Goal: Information Seeking & Learning: Check status

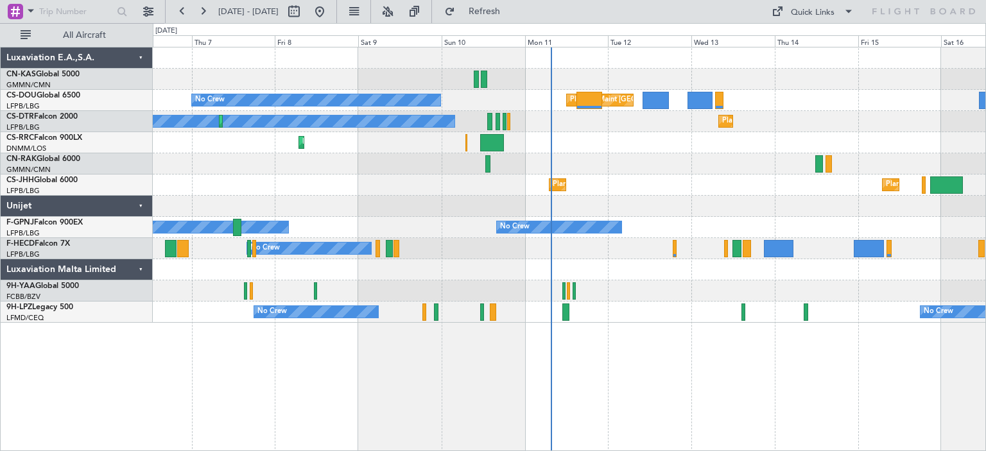
click at [672, 144] on div "Planned Maint Larnaca ([GEOGRAPHIC_DATA] Intl)" at bounding box center [569, 142] width 833 height 21
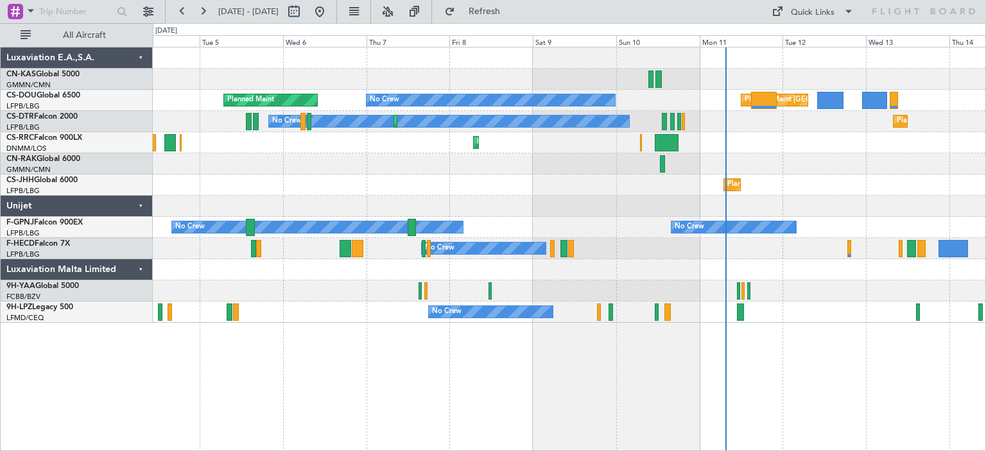
click at [773, 133] on div "Planned Maint Larnaca ([GEOGRAPHIC_DATA] Intl)" at bounding box center [569, 142] width 833 height 21
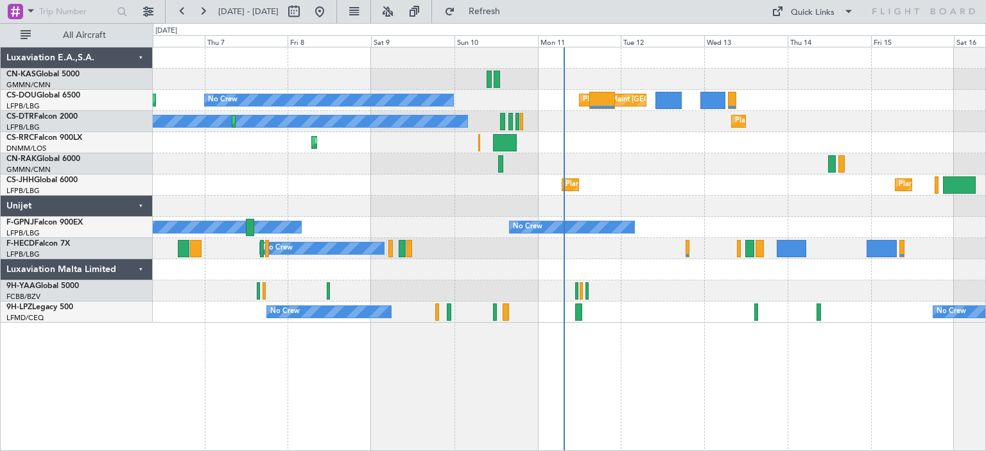
click at [662, 132] on div "Planned Maint [GEOGRAPHIC_DATA] ([GEOGRAPHIC_DATA]) No Crew Planned Maint Plann…" at bounding box center [569, 186] width 833 height 276
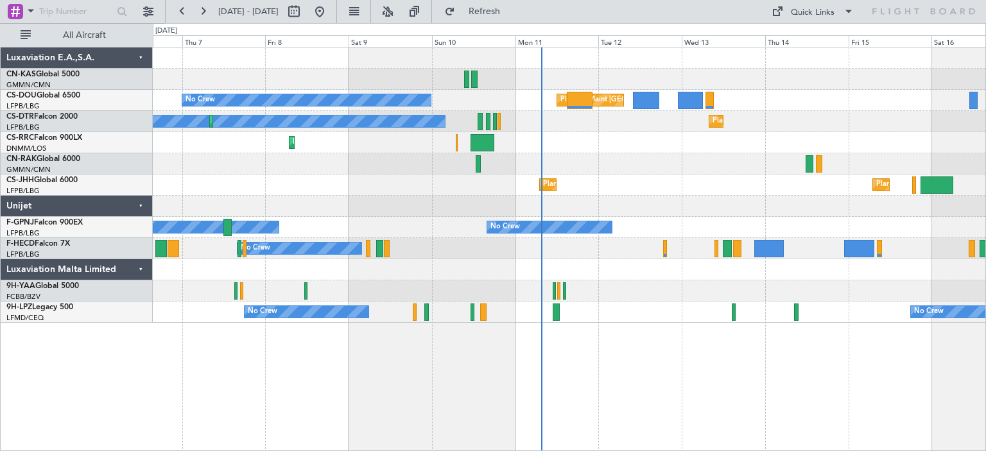
click at [587, 146] on div "Planned Maint Larnaca ([GEOGRAPHIC_DATA] Intl)" at bounding box center [569, 142] width 833 height 21
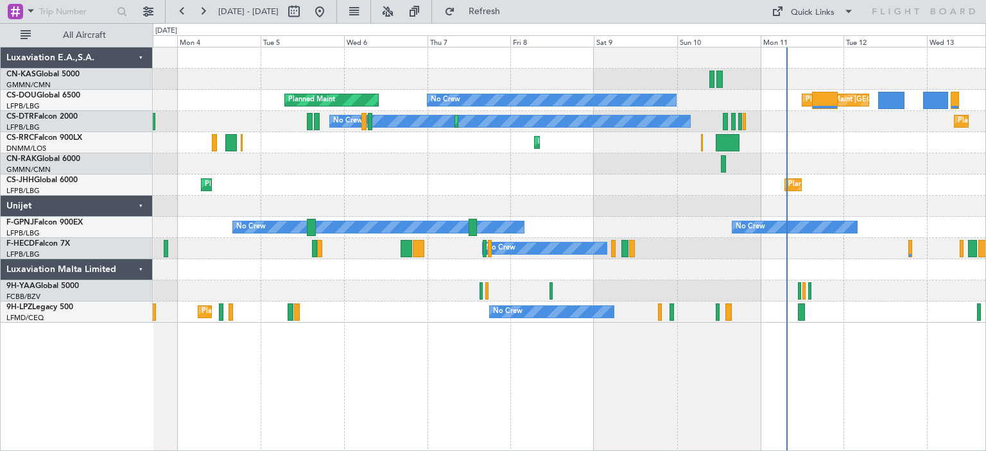
click at [746, 179] on div "Planned Maint [GEOGRAPHIC_DATA] ([GEOGRAPHIC_DATA]) Planned Maint [GEOGRAPHIC_D…" at bounding box center [569, 185] width 833 height 21
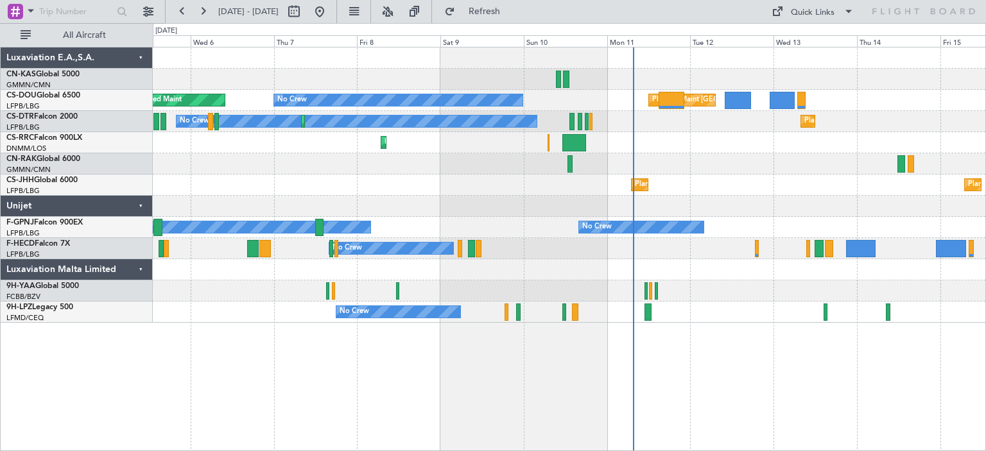
click at [378, 185] on div "Planned Maint [GEOGRAPHIC_DATA] ([GEOGRAPHIC_DATA]) Planned Maint [GEOGRAPHIC_D…" at bounding box center [569, 185] width 833 height 21
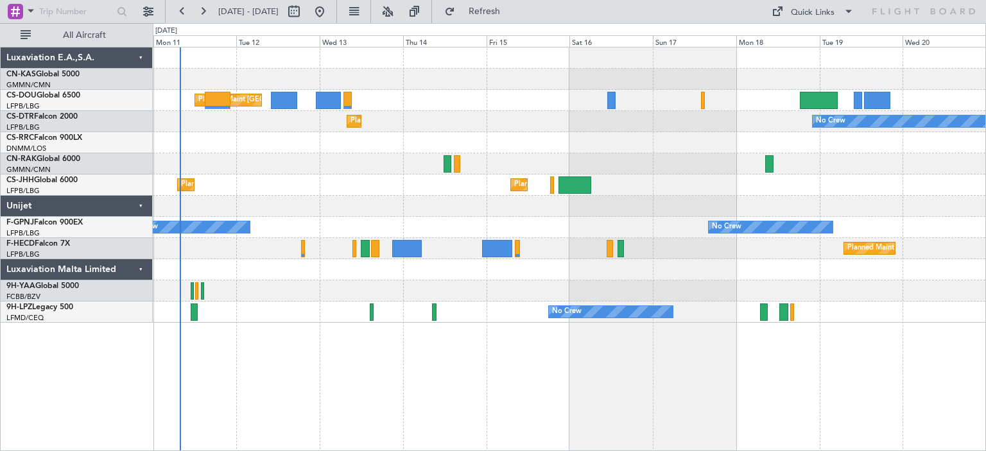
click at [570, 123] on div "Planned Maint Sofia No Crew No Crew" at bounding box center [569, 121] width 833 height 21
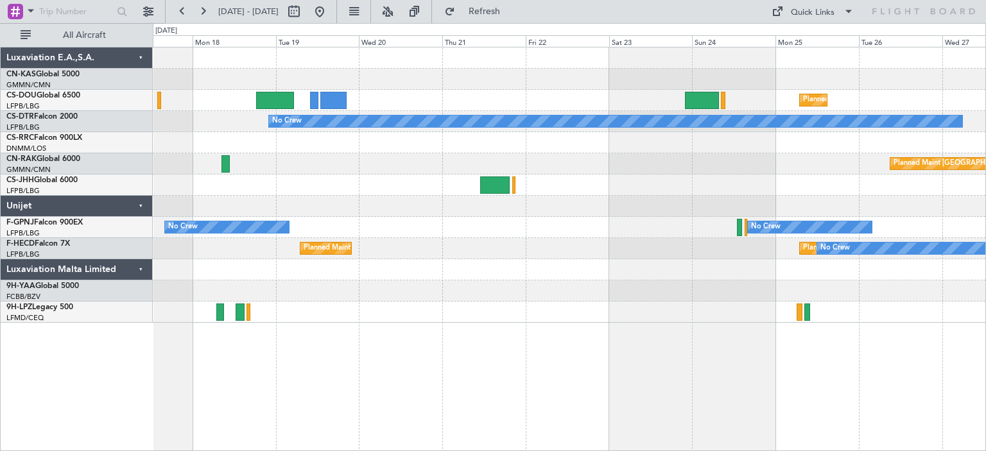
click at [209, 153] on div "Planned Maint [GEOGRAPHIC_DATA] ([GEOGRAPHIC_DATA]) No Crew Planned Maint [GEOG…" at bounding box center [569, 186] width 833 height 276
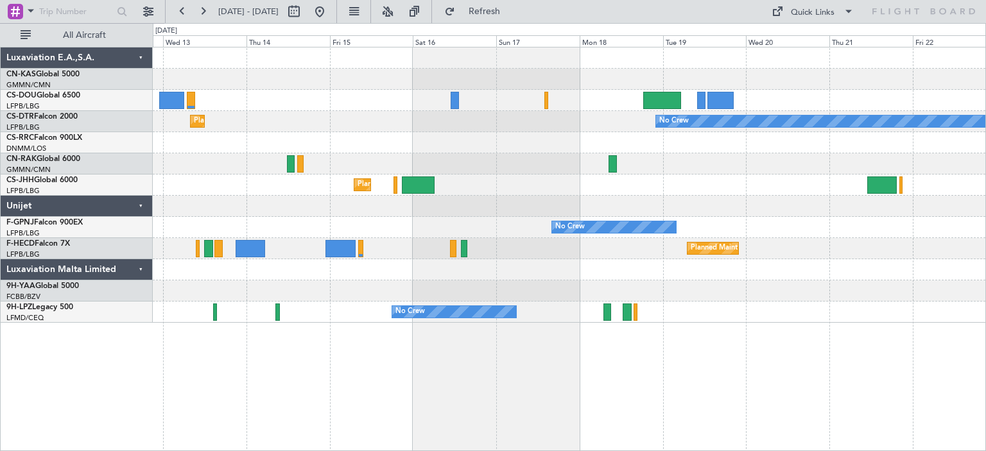
click at [722, 150] on div at bounding box center [569, 142] width 833 height 21
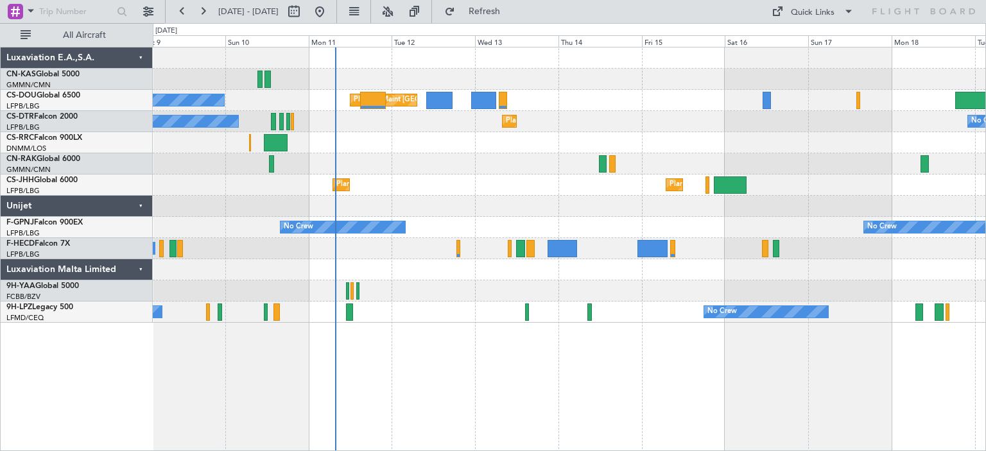
click at [667, 137] on div "Planned Maint Larnaca ([GEOGRAPHIC_DATA] Intl)" at bounding box center [569, 142] width 833 height 21
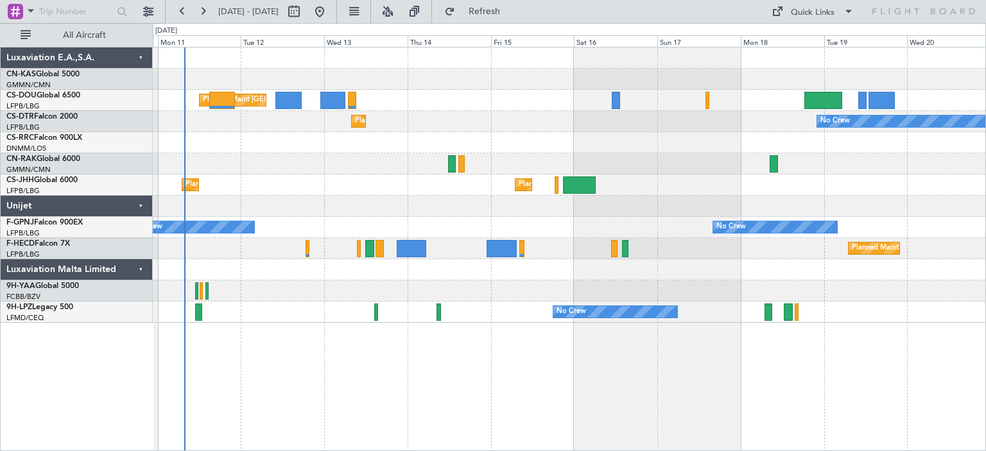
click at [514, 137] on div at bounding box center [569, 142] width 833 height 21
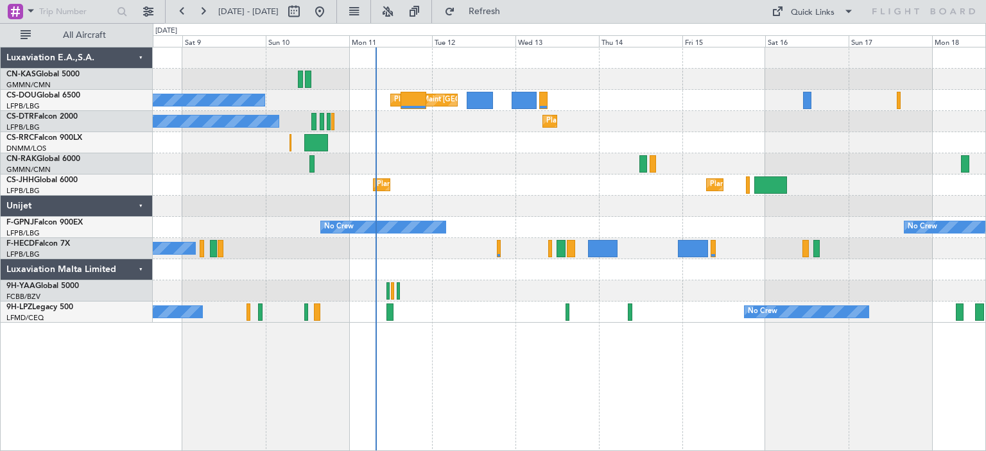
click at [593, 106] on div "Planned Maint [GEOGRAPHIC_DATA] ([GEOGRAPHIC_DATA]) No Crew Planned Maint" at bounding box center [569, 100] width 833 height 21
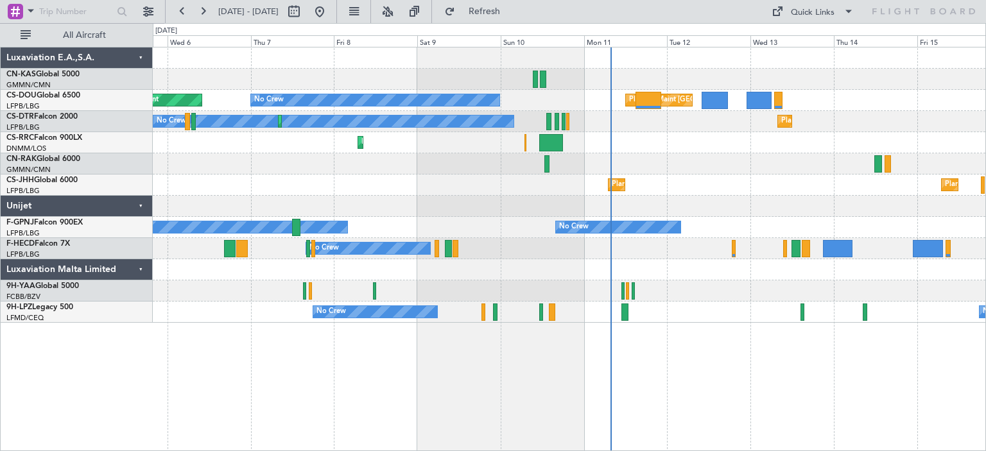
click at [629, 125] on div "Planned Maint Sofia No Crew Planned Maint Sofia" at bounding box center [569, 121] width 833 height 21
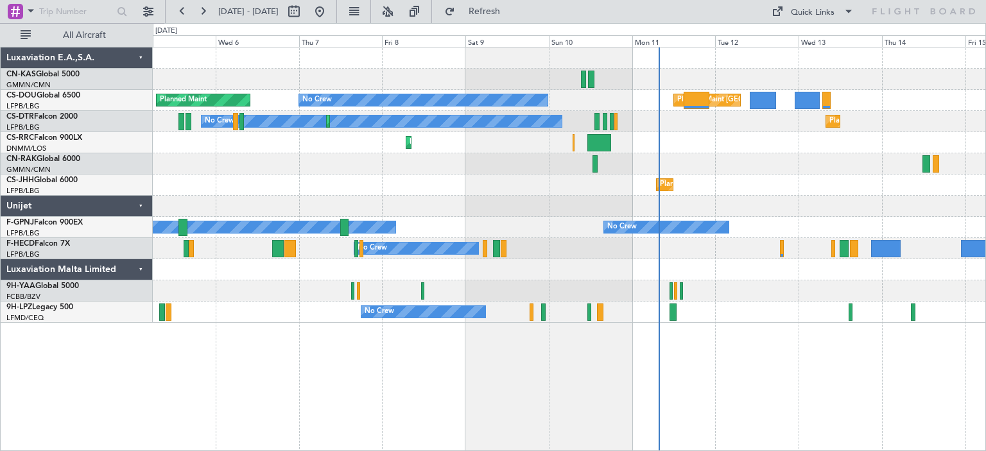
click at [669, 139] on div "Planned Maint [GEOGRAPHIC_DATA] ([GEOGRAPHIC_DATA]) No Crew Planned Maint Plann…" at bounding box center [569, 186] width 833 height 276
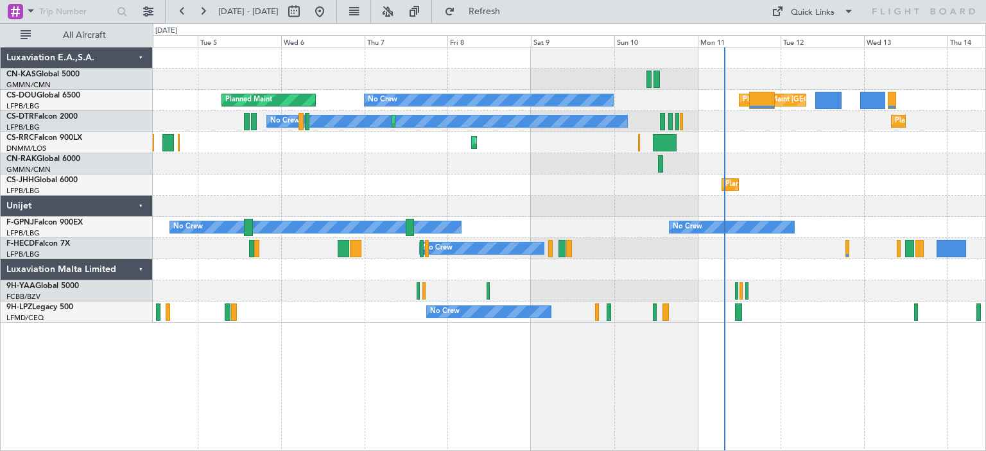
click at [372, 192] on div "Planned Maint [GEOGRAPHIC_DATA] ([GEOGRAPHIC_DATA]) Planned Maint [GEOGRAPHIC_D…" at bounding box center [569, 185] width 833 height 21
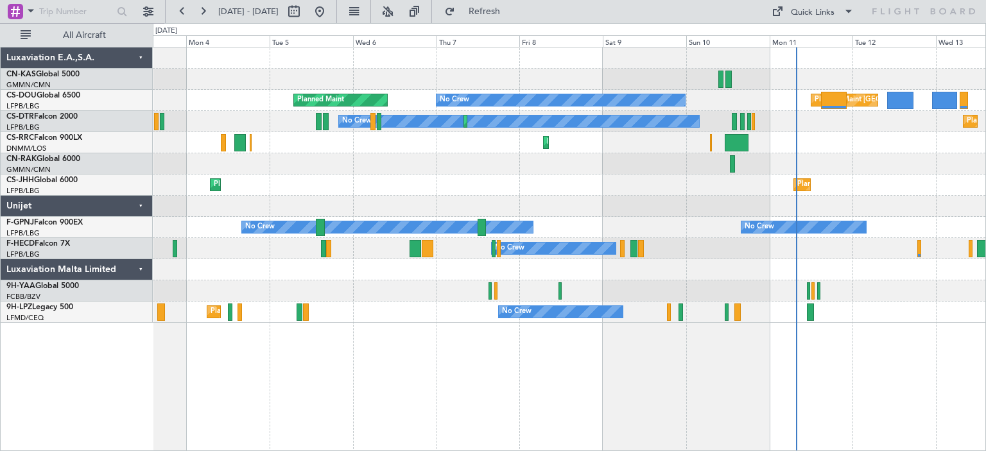
click at [1, 186] on div "Planned Maint Olbia (Costa Smeralda) Planned Maint [GEOGRAPHIC_DATA] ([GEOGRAPH…" at bounding box center [493, 237] width 986 height 428
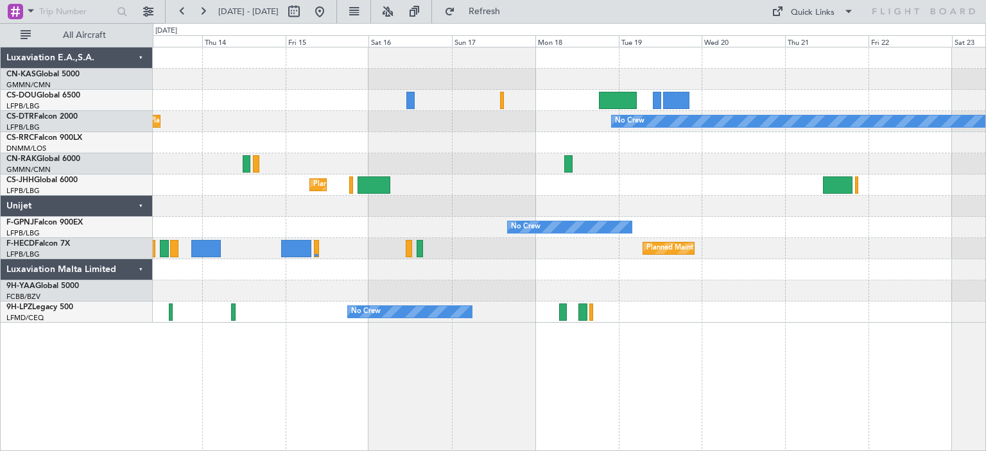
click at [319, 192] on div "Planned Maint [GEOGRAPHIC_DATA] ([GEOGRAPHIC_DATA]) Planned Maint [GEOGRAPHIC_D…" at bounding box center [569, 186] width 833 height 276
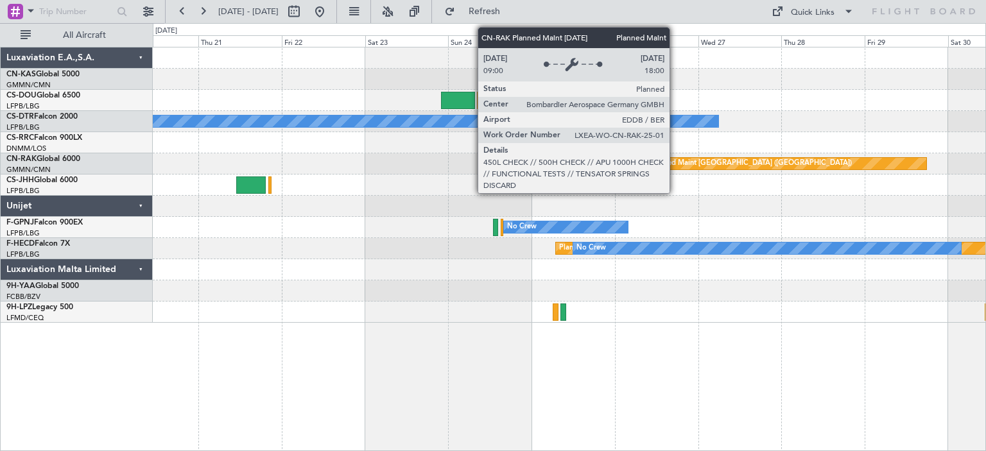
click at [676, 164] on div "Planned Maint [GEOGRAPHIC_DATA] ([GEOGRAPHIC_DATA])" at bounding box center [751, 163] width 202 height 19
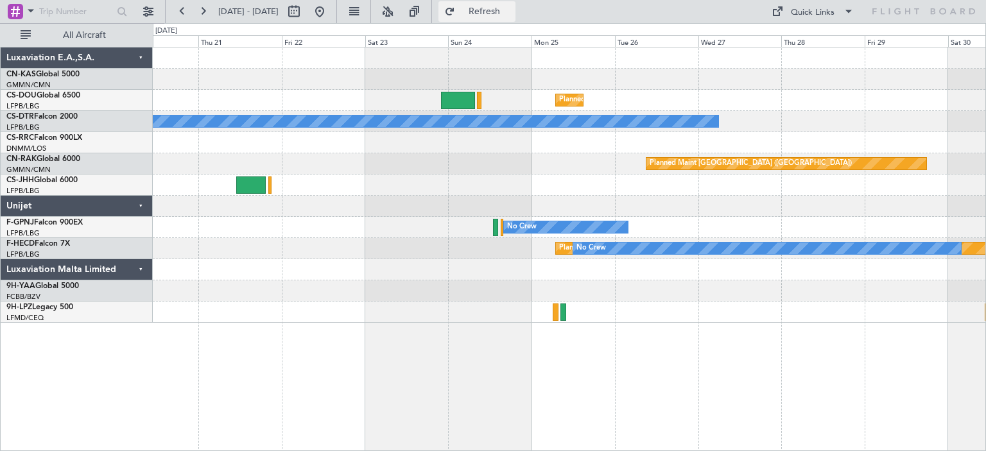
click at [512, 7] on span "Refresh" at bounding box center [485, 11] width 54 height 9
click at [330, 13] on button at bounding box center [320, 11] width 21 height 21
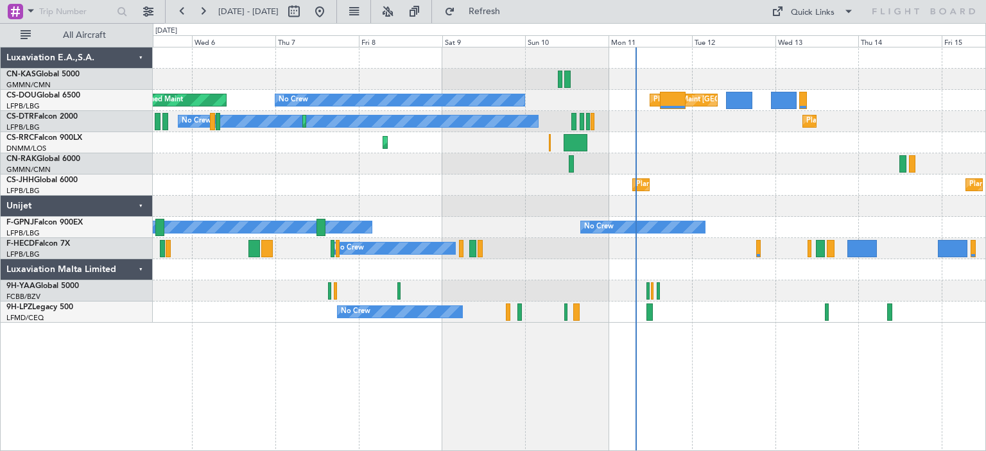
click at [680, 114] on div "Planned Maint Sofia No Crew Planned Maint Sofia" at bounding box center [569, 121] width 833 height 21
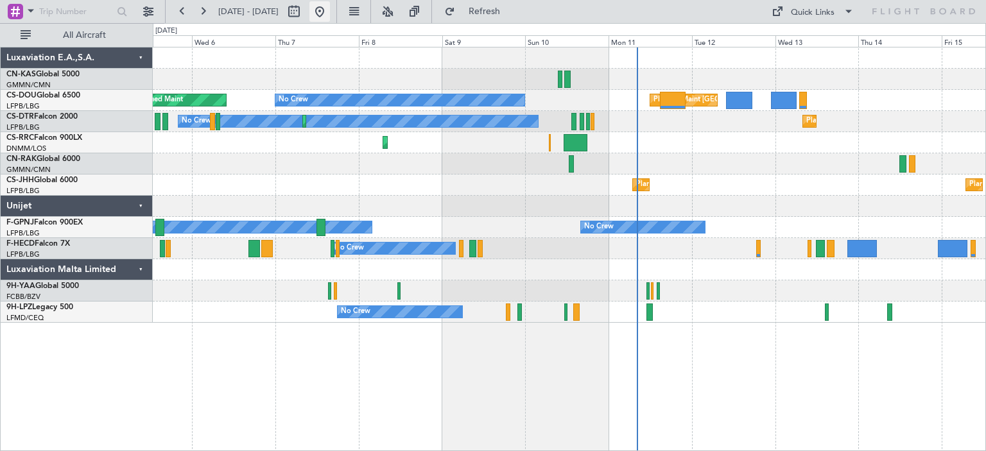
click at [330, 13] on button at bounding box center [320, 11] width 21 height 21
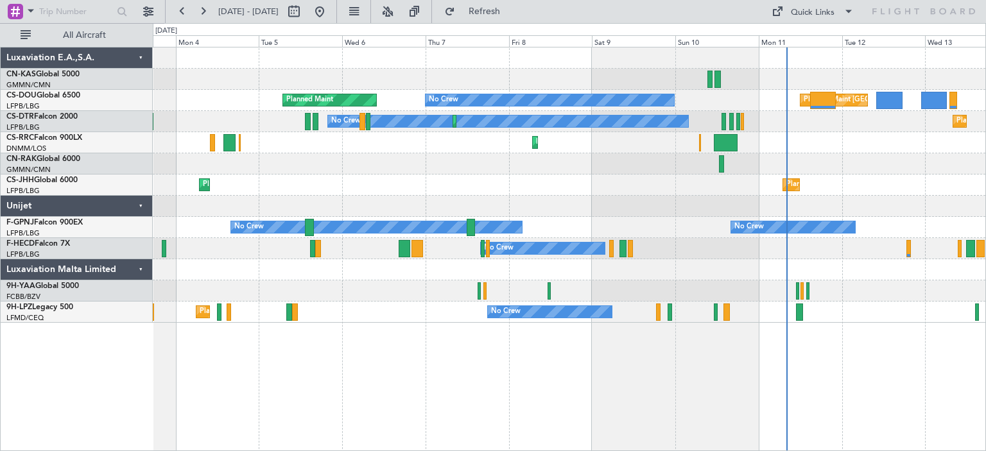
click at [629, 211] on div at bounding box center [569, 206] width 833 height 21
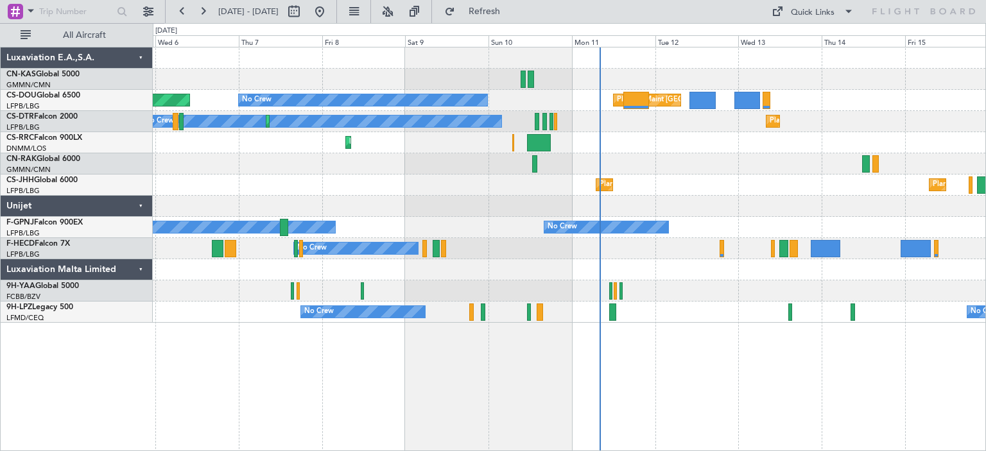
click at [349, 223] on div "No Crew No Crew No Crew No Crew" at bounding box center [569, 227] width 833 height 21
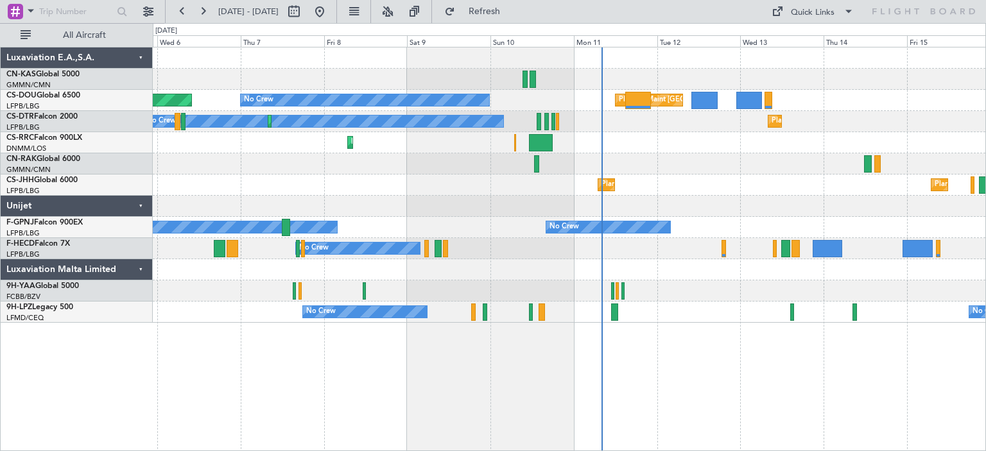
click at [738, 150] on div "Planned Maint Larnaca ([GEOGRAPHIC_DATA] Intl)" at bounding box center [569, 142] width 833 height 21
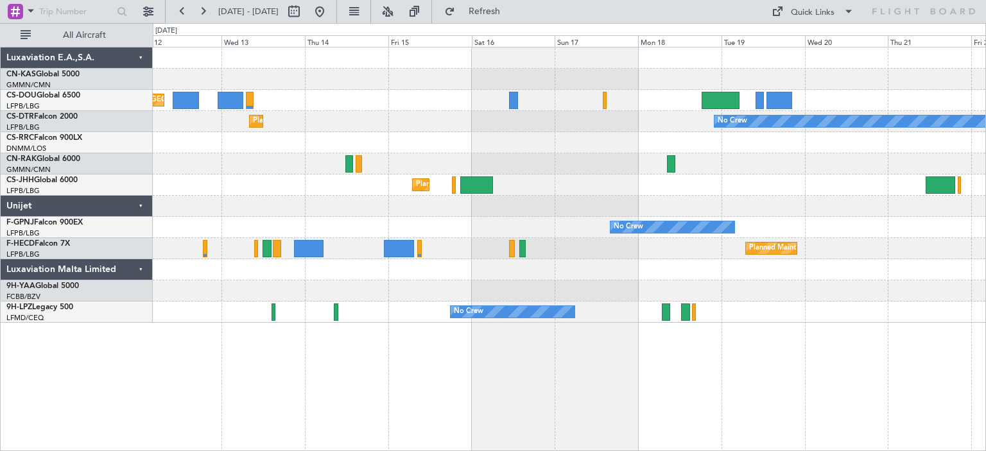
click at [269, 162] on div "Planned Maint [GEOGRAPHIC_DATA] ([GEOGRAPHIC_DATA]) No Crew Planned Maint Sofia…" at bounding box center [569, 186] width 833 height 276
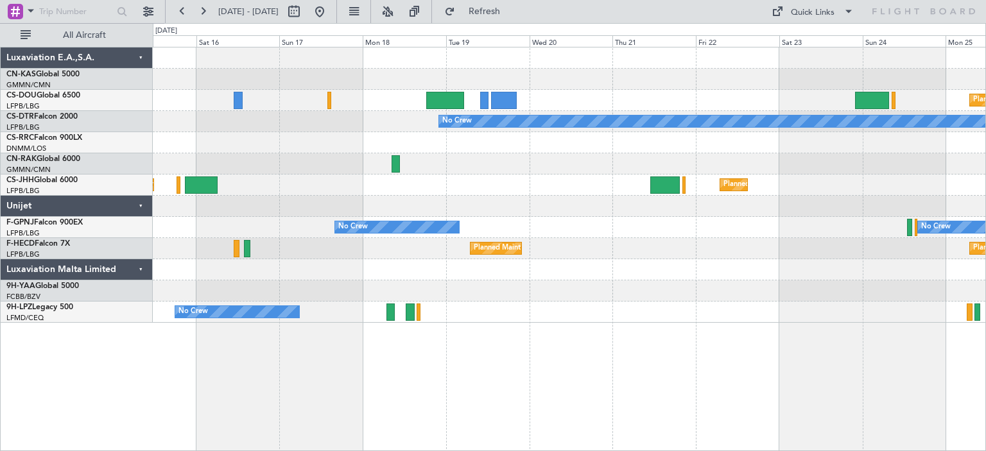
click at [471, 170] on div "Planned Maint [GEOGRAPHIC_DATA] ([GEOGRAPHIC_DATA]) No Crew Planned Maint Sofia…" at bounding box center [569, 186] width 833 height 276
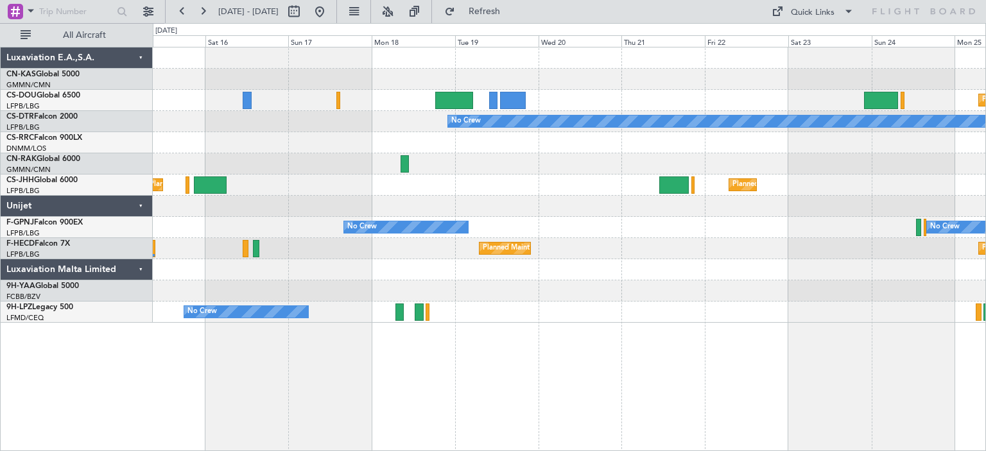
click at [850, 159] on div "Planned Maint [GEOGRAPHIC_DATA] ([GEOGRAPHIC_DATA])" at bounding box center [569, 163] width 833 height 21
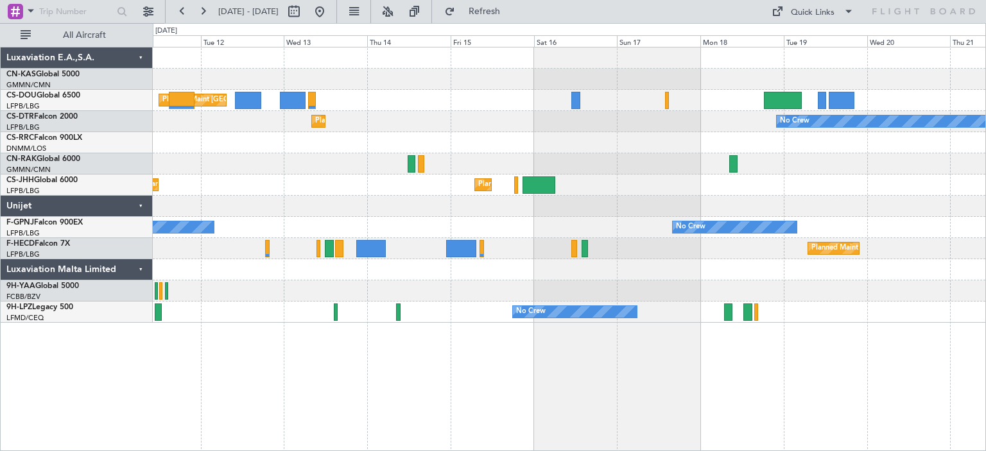
click at [753, 157] on div at bounding box center [569, 163] width 833 height 21
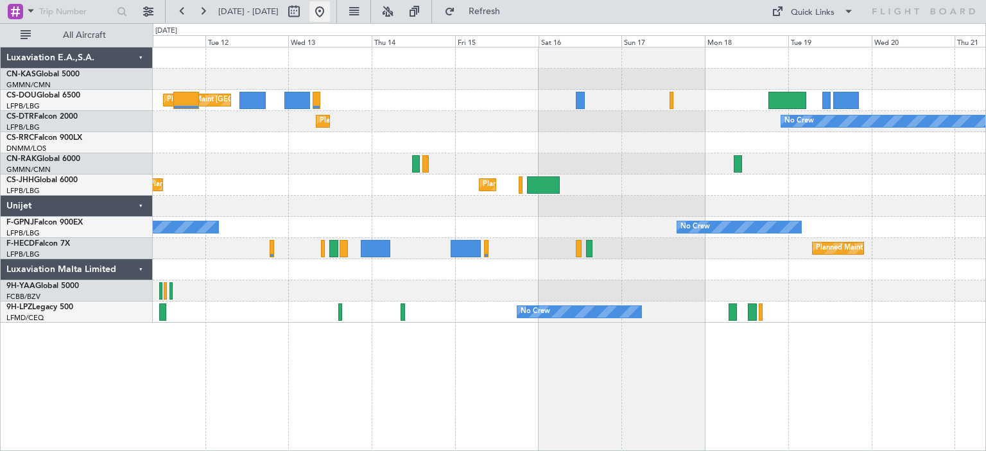
click at [330, 9] on button at bounding box center [320, 11] width 21 height 21
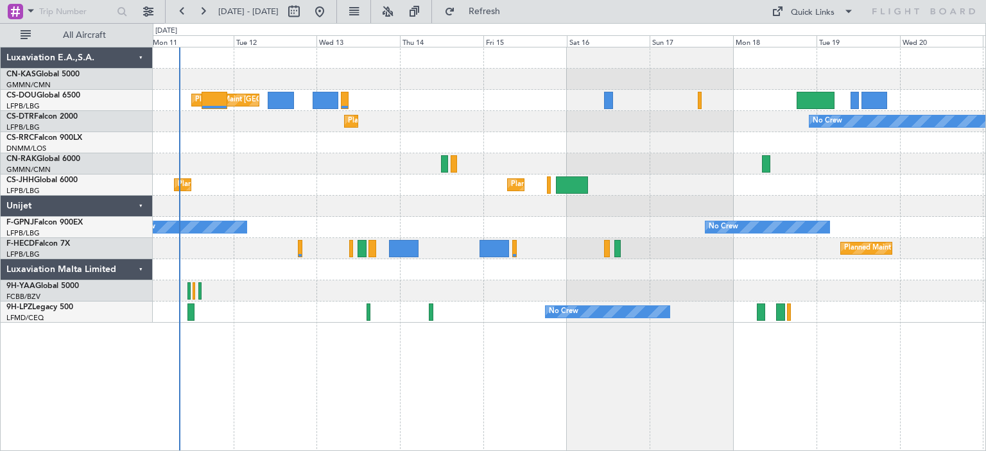
click at [326, 206] on div "Planned Maint [GEOGRAPHIC_DATA] ([GEOGRAPHIC_DATA]) No Crew Planned Maint Sofia…" at bounding box center [569, 186] width 833 height 276
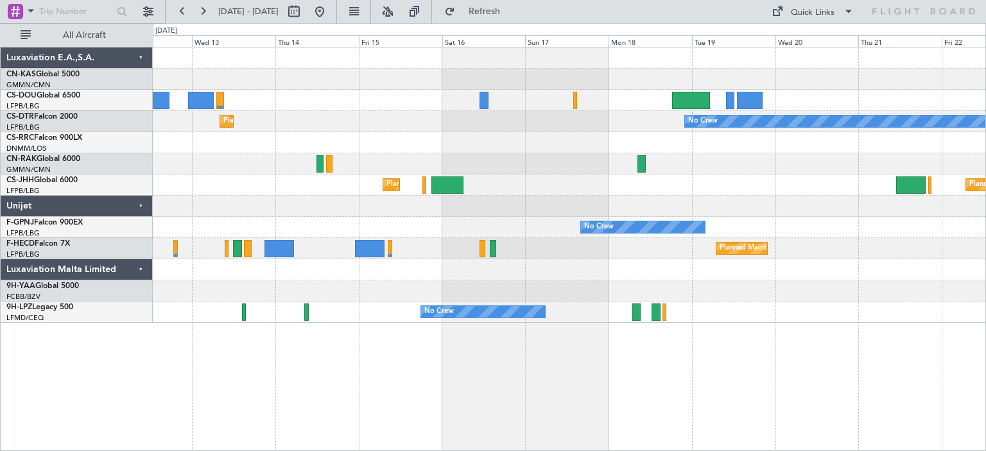
click at [691, 205] on div "Planned Maint [GEOGRAPHIC_DATA] ([GEOGRAPHIC_DATA]) Planned Maint Sofia No Crew…" at bounding box center [569, 186] width 833 height 276
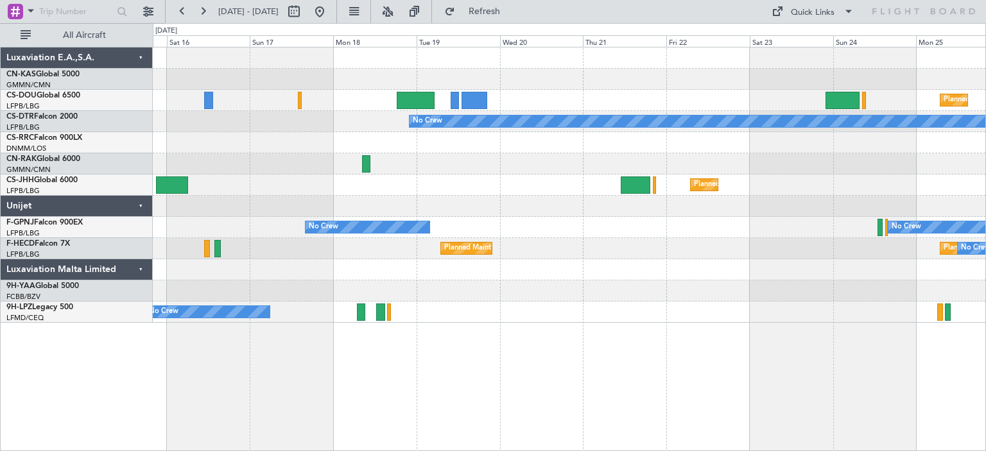
click at [479, 222] on div "Planned Maint [GEOGRAPHIC_DATA] ([GEOGRAPHIC_DATA]) No Crew Planned Maint Sofia…" at bounding box center [569, 186] width 833 height 276
